Goal: Task Accomplishment & Management: Complete application form

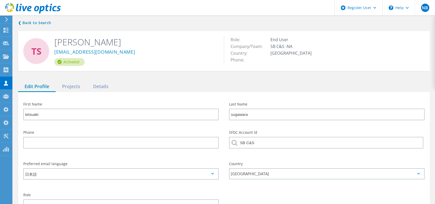
scroll to position [63, 0]
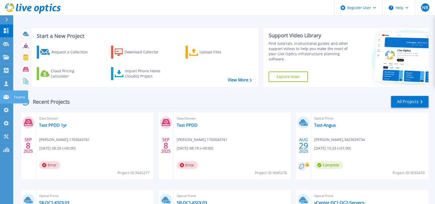
click at [8, 91] on link "Teams Teams" at bounding box center [6, 96] width 13 height 13
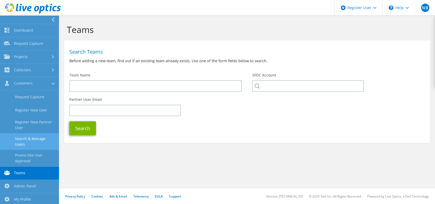
click at [40, 136] on link "Search & Manage Users" at bounding box center [29, 141] width 59 height 17
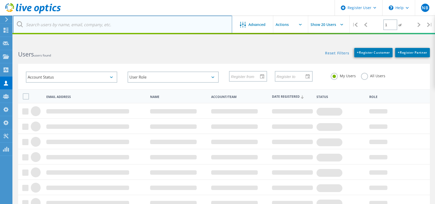
click at [95, 21] on input "text" at bounding box center [122, 25] width 219 height 18
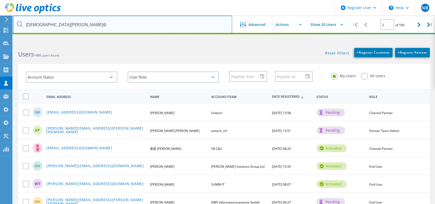
scroll to position [1, 0]
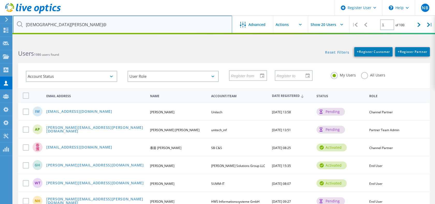
type input "christian.fernandez@"
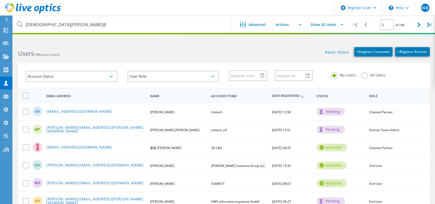
click at [363, 76] on label "All Users" at bounding box center [373, 74] width 24 height 5
click at [0, 0] on input "All Users" at bounding box center [0, 0] width 0 height 0
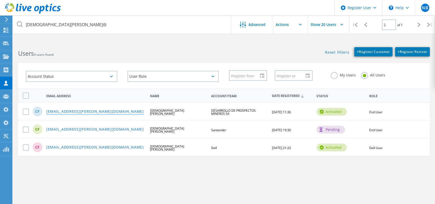
click at [122, 110] on link "christian.fernandez@mdyasociados.com.ar" at bounding box center [95, 111] width 98 height 4
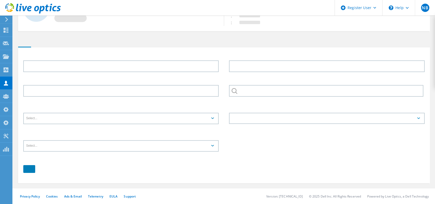
type input "Christian"
type input "Fernandez"
type input "+5491130042620"
type input "DESARROLLO DE PROSPECTOS MINEROS SA"
type input "English"
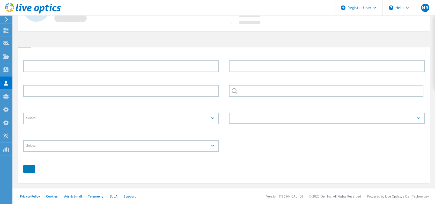
type input "End User"
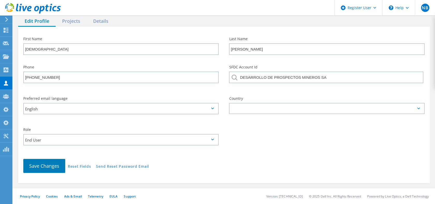
scroll to position [66, 0]
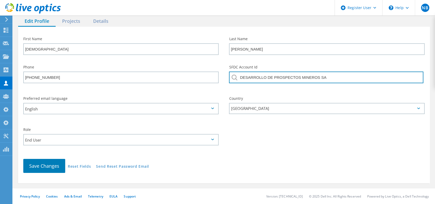
drag, startPoint x: 333, startPoint y: 79, endPoint x: 227, endPoint y: 77, distance: 105.9
click at [227, 77] on div "SFDC Account Id DESARROLLO DE PROSPECTOS MINEROS SA" at bounding box center [327, 75] width 206 height 31
paste input "2449432227"
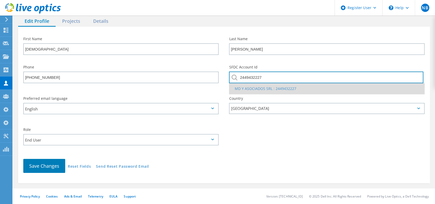
type input "2449432227"
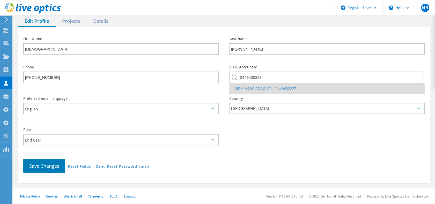
click at [250, 92] on li "MD Y ASOCIADOS SRL : 2449432227" at bounding box center [326, 88] width 195 height 11
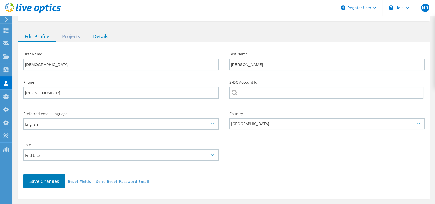
click at [102, 37] on div "Details" at bounding box center [101, 36] width 28 height 11
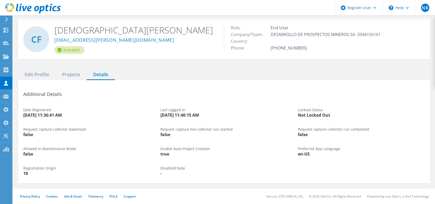
scroll to position [12, 0]
click at [69, 67] on div "❮ Back to Search CF Christian Fernandez christian.fernandez@mdyasociados.com.ar…" at bounding box center [224, 95] width 422 height 185
click at [66, 74] on div "Projects" at bounding box center [71, 74] width 31 height 11
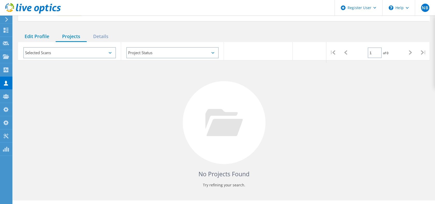
click at [44, 38] on div "Edit Profile" at bounding box center [37, 36] width 38 height 11
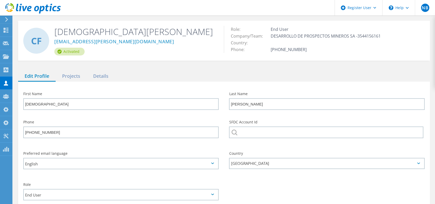
scroll to position [0, 0]
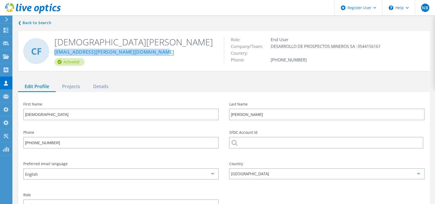
drag, startPoint x: 158, startPoint y: 53, endPoint x: 55, endPoint y: 53, distance: 103.0
click at [55, 53] on div "christian.fernandez@mdyasociados.com.ar" at bounding box center [135, 53] width 162 height 10
copy link "christian.fernandez@mdyasociados.com.ar"
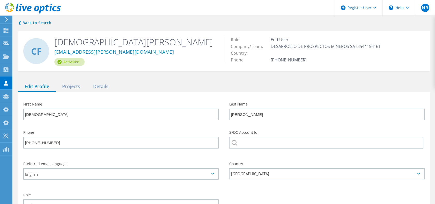
click at [199, 73] on div "❮ Back to Search CF Christian Fernandez christian.fernandez@mdyasociados.com.ar…" at bounding box center [224, 133] width 422 height 239
click at [3, 111] on icon at bounding box center [6, 109] width 6 height 5
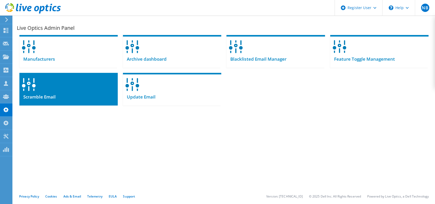
click at [86, 89] on div at bounding box center [68, 83] width 98 height 20
click at [51, 90] on div at bounding box center [68, 83] width 98 height 20
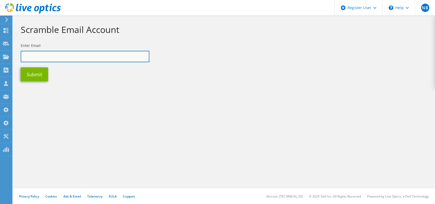
click at [53, 56] on input "text" at bounding box center [85, 56] width 129 height 11
paste input "christian.fernandez@mdyasociados.com.ar"
type input "christian.fernandez@mdyasociados.com.ar"
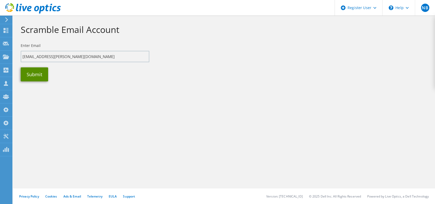
click at [39, 72] on button "Submit" at bounding box center [34, 74] width 27 height 14
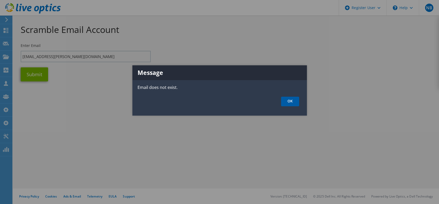
click at [293, 102] on link "OK" at bounding box center [290, 101] width 18 height 10
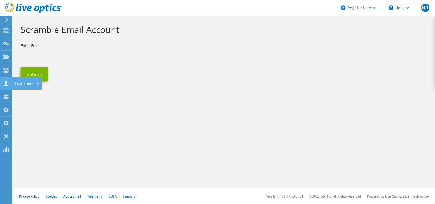
click at [6, 81] on use at bounding box center [6, 83] width 4 height 5
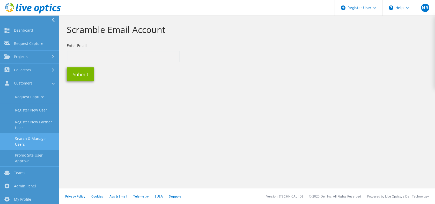
click at [31, 143] on link "Search & Manage Users" at bounding box center [29, 141] width 59 height 17
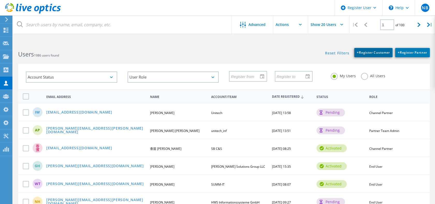
click at [374, 52] on span "+ Register Customer" at bounding box center [373, 52] width 33 height 4
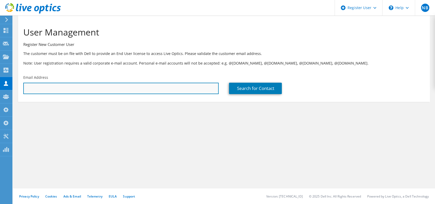
click at [168, 86] on input "text" at bounding box center [120, 88] width 195 height 11
paste input "christian.fernandez@mdyasociados.com.ar"
type input "christian.fernandez@mdyasociados.com.ar"
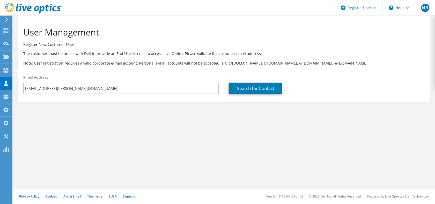
click at [238, 81] on div "Search for Contact" at bounding box center [327, 84] width 206 height 24
click at [238, 87] on link "Search for Contact" at bounding box center [255, 88] width 53 height 11
type input "MD Y ASOCIADOS"
type input "Christian"
type input "Fernandez"
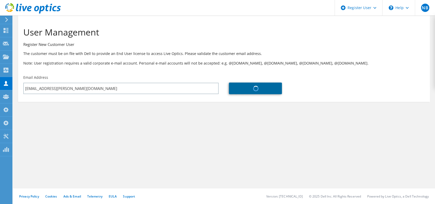
type input "Argentina"
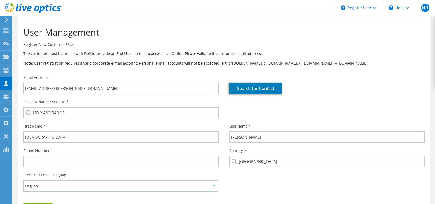
click at [406, 72] on div "User Management Register New Customer User The customer must be on file with De…" at bounding box center [224, 45] width 412 height 54
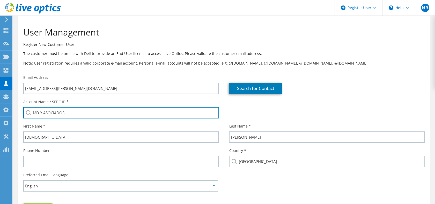
drag, startPoint x: 79, startPoint y: 111, endPoint x: 13, endPoint y: 110, distance: 66.0
click at [13, 110] on section "User Management Register New Customer User The customer must be on file with De…" at bounding box center [224, 139] width 422 height 246
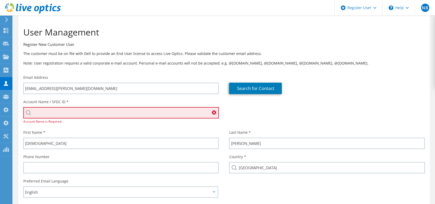
paste input "MD Y ASOCIADOS"
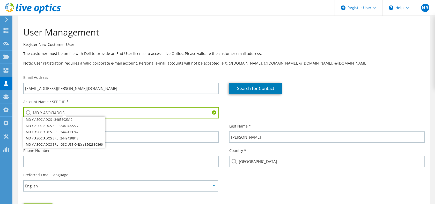
type input "MD Y ASOCIADOS"
click at [354, 95] on div "Search for Contact" at bounding box center [327, 84] width 206 height 24
click at [360, 97] on div "Account Name / SFDC ID * MD Y ASOCIADOS MD Y ASOCIADOS : 3465302312 MD Y ASOCIA…" at bounding box center [224, 108] width 412 height 24
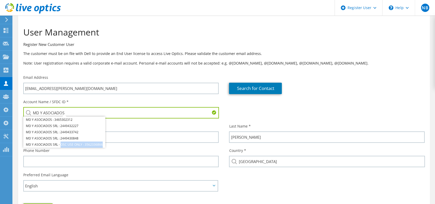
drag, startPoint x: 360, startPoint y: 97, endPoint x: 433, endPoint y: 112, distance: 74.4
click at [433, 112] on section "User Management Register New Customer User The customer must be on file with De…" at bounding box center [224, 139] width 422 height 246
click at [108, 101] on div "Account Name / SFDC ID * MD Y ASOCIADOS MD Y ASOCIADOS : 3465302312 MD Y ASOCIA…" at bounding box center [121, 108] width 206 height 24
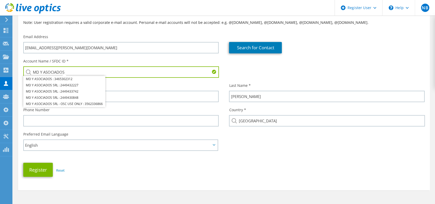
scroll to position [54, 0]
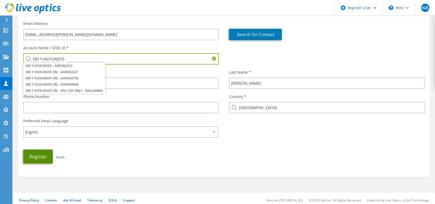
click at [41, 152] on button "Register" at bounding box center [37, 156] width 29 height 14
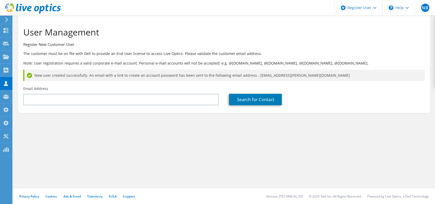
click at [300, 74] on span "New user created successfully. An email with a link to create an account passwo…" at bounding box center [191, 75] width 315 height 6
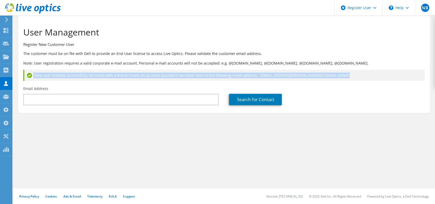
click at [254, 80] on div "New user created successfully. An email with a link to create an account passwo…" at bounding box center [223, 75] width 401 height 11
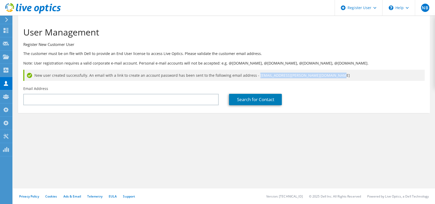
drag, startPoint x: 251, startPoint y: 76, endPoint x: 325, endPoint y: 77, distance: 73.7
click at [325, 77] on div "New user created successfully. An email with a link to create an account passwo…" at bounding box center [223, 75] width 401 height 11
copy span "[EMAIL_ADDRESS][PERSON_NAME][DOMAIN_NAME]"
click at [7, 85] on use at bounding box center [6, 83] width 4 height 5
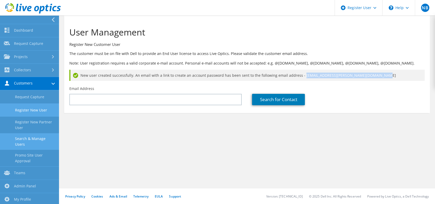
click at [19, 147] on link "Search & Manage Users" at bounding box center [29, 141] width 59 height 17
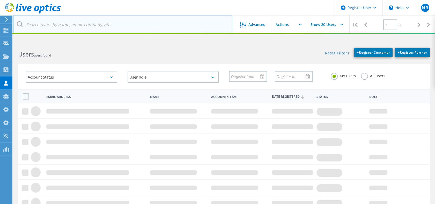
drag, startPoint x: 87, startPoint y: 27, endPoint x: 80, endPoint y: 24, distance: 7.6
click at [80, 24] on input "text" at bounding box center [122, 25] width 219 height 18
paste input "[EMAIL_ADDRESS][PERSON_NAME][DOMAIN_NAME]"
type input "[EMAIL_ADDRESS][PERSON_NAME][DOMAIN_NAME]"
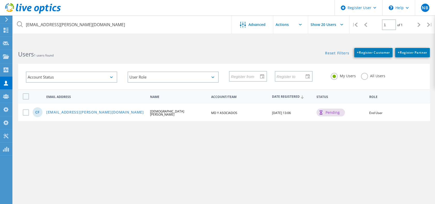
click at [361, 77] on label "All Users" at bounding box center [373, 75] width 24 height 5
click at [0, 0] on input "All Users" at bounding box center [0, 0] width 0 height 0
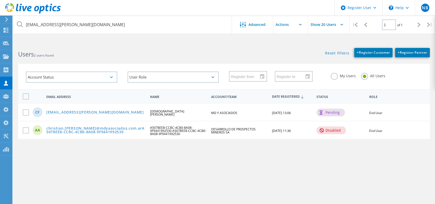
click at [55, 9] on icon at bounding box center [33, 8] width 56 height 11
